Goal: Navigation & Orientation: Find specific page/section

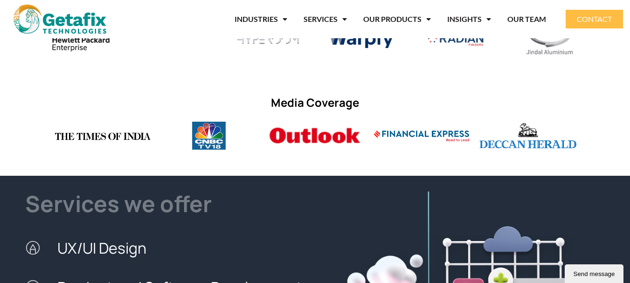
scroll to position [681, 0]
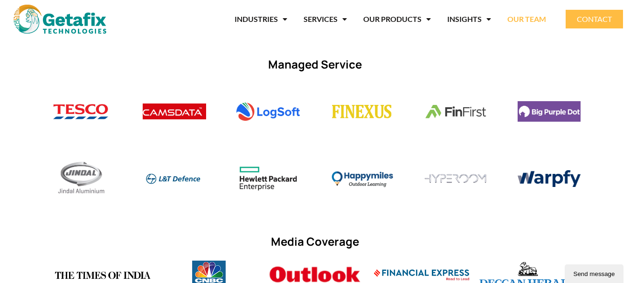
click at [529, 19] on link "OUR TEAM" at bounding box center [526, 18] width 39 height 21
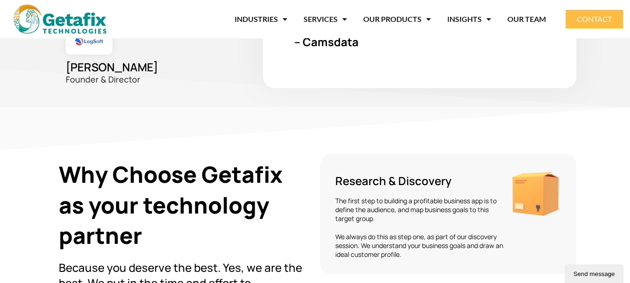
scroll to position [1613, 0]
